Goal: Information Seeking & Learning: Learn about a topic

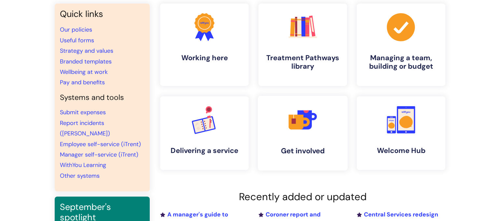
scroll to position [56, 0]
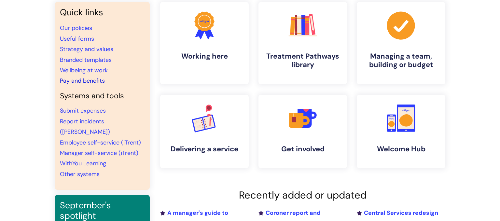
click at [92, 80] on link "Pay and benefits" at bounding box center [82, 81] width 45 height 8
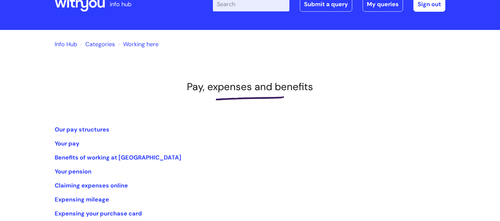
scroll to position [36, 0]
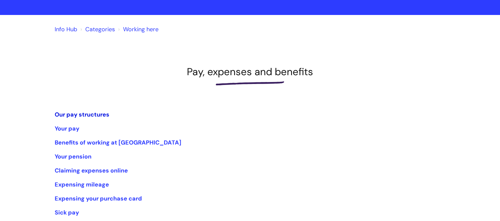
click at [88, 115] on link "Our pay structures" at bounding box center [82, 115] width 55 height 8
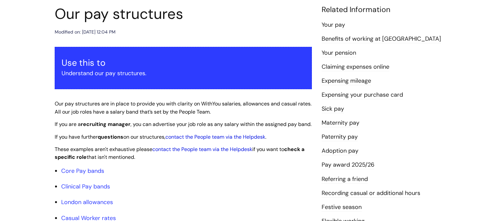
scroll to position [72, 0]
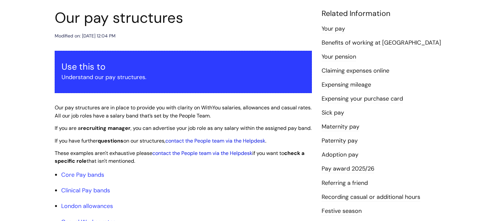
click at [352, 168] on link "Pay award 2025/26" at bounding box center [348, 169] width 53 height 8
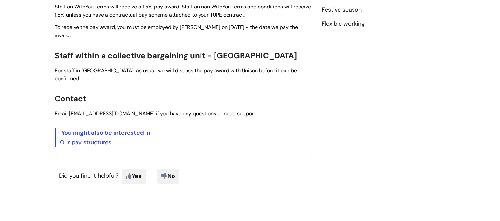
scroll to position [275, 0]
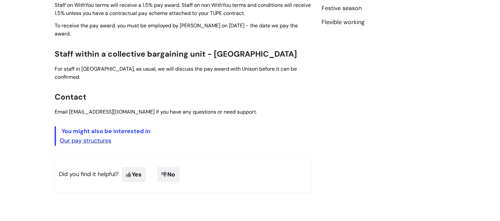
click at [103, 137] on link "Our pay structures" at bounding box center [85, 141] width 51 height 8
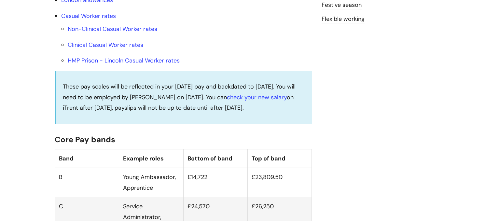
scroll to position [280, 0]
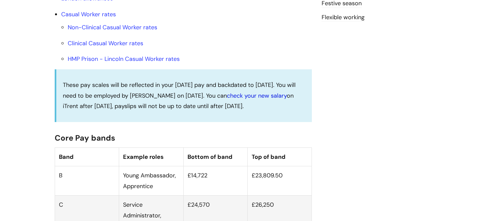
click at [268, 100] on link "check your new salary" at bounding box center [257, 96] width 60 height 8
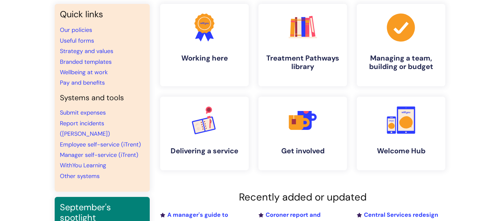
scroll to position [57, 0]
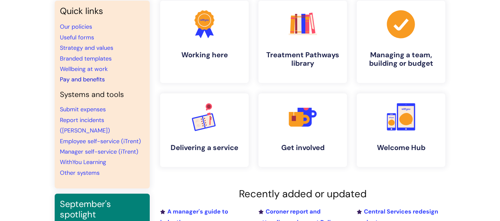
click at [88, 81] on link "Pay and benefits" at bounding box center [82, 80] width 45 height 8
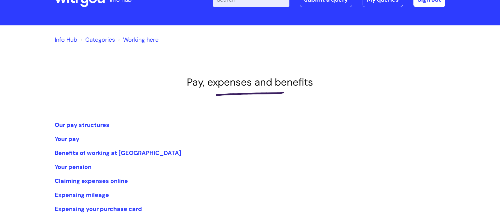
scroll to position [30, 0]
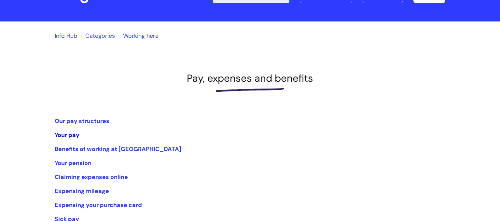
click at [68, 137] on link "Your pay" at bounding box center [67, 135] width 25 height 8
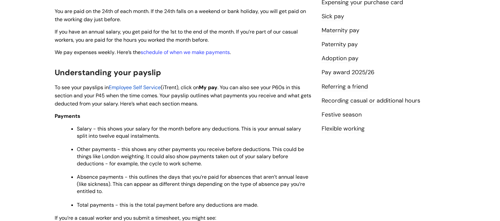
scroll to position [68, 0]
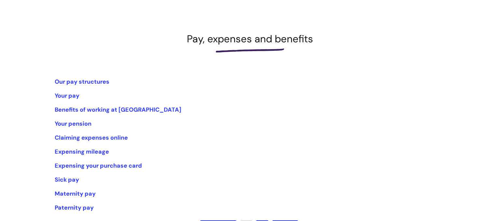
scroll to position [75, 0]
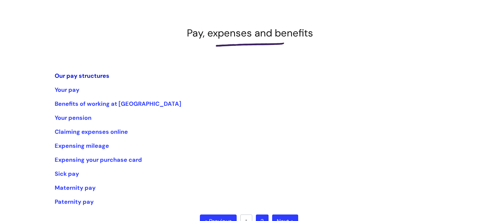
click at [93, 76] on link "Our pay structures" at bounding box center [82, 76] width 55 height 8
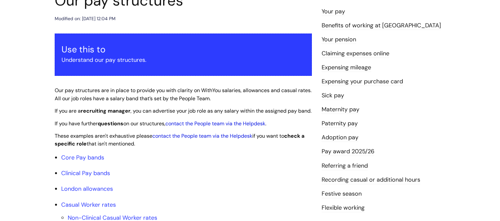
scroll to position [91, 0]
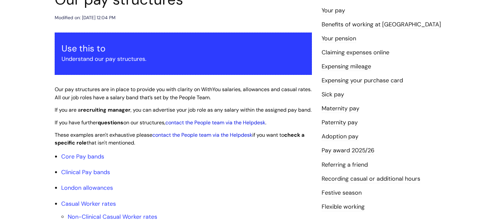
click at [352, 151] on link "Pay award 2025/26" at bounding box center [348, 151] width 53 height 8
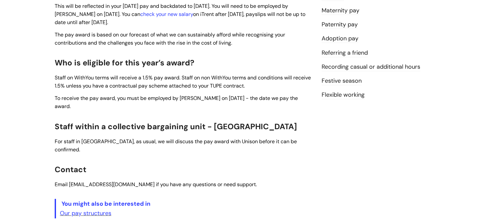
scroll to position [259, 0]
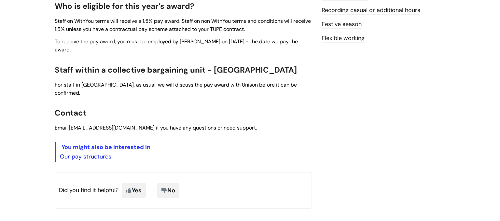
click at [94, 153] on link "Our pay structures" at bounding box center [85, 157] width 51 height 8
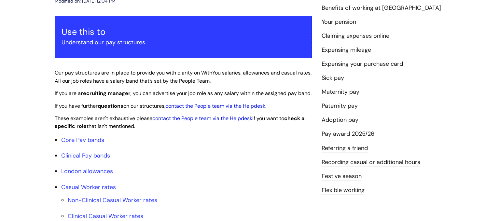
scroll to position [108, 0]
click at [349, 119] on link "Adoption pay" at bounding box center [340, 120] width 37 height 8
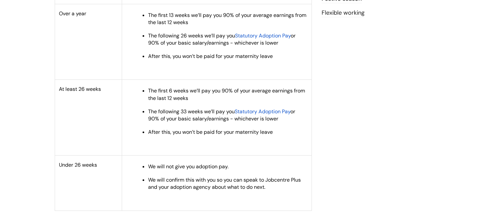
scroll to position [306, 0]
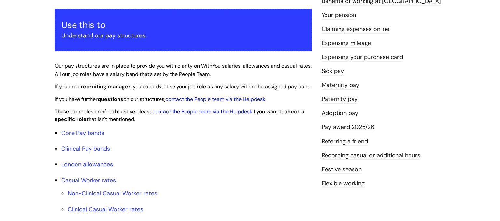
scroll to position [187, 0]
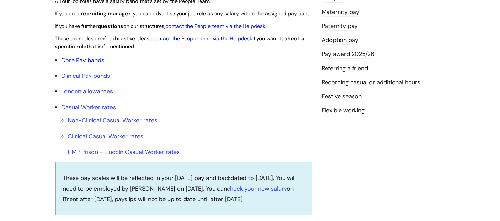
click at [98, 64] on link "Core Pay bands" at bounding box center [82, 60] width 43 height 8
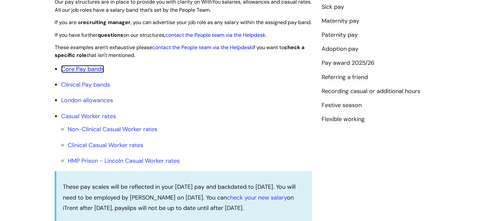
scroll to position [178, 0]
click at [94, 75] on li "Core Pay bands" at bounding box center [186, 69] width 251 height 10
click at [93, 73] on link "Core Pay bands" at bounding box center [82, 69] width 43 height 8
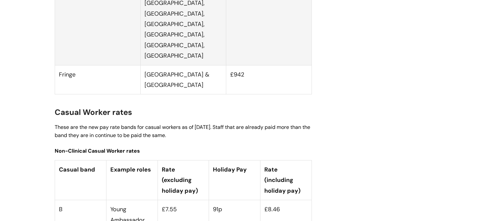
scroll to position [1584, 0]
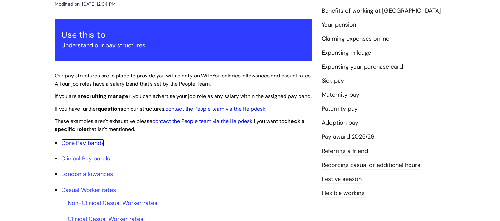
scroll to position [104, 0]
